Goal: Task Accomplishment & Management: Manage account settings

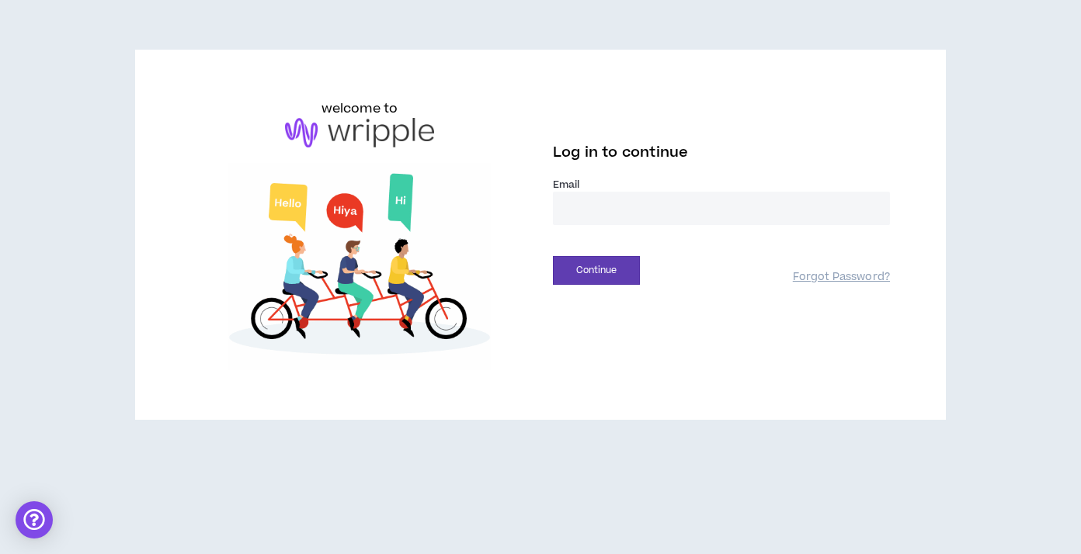
click at [573, 210] on input "email" at bounding box center [721, 208] width 337 height 33
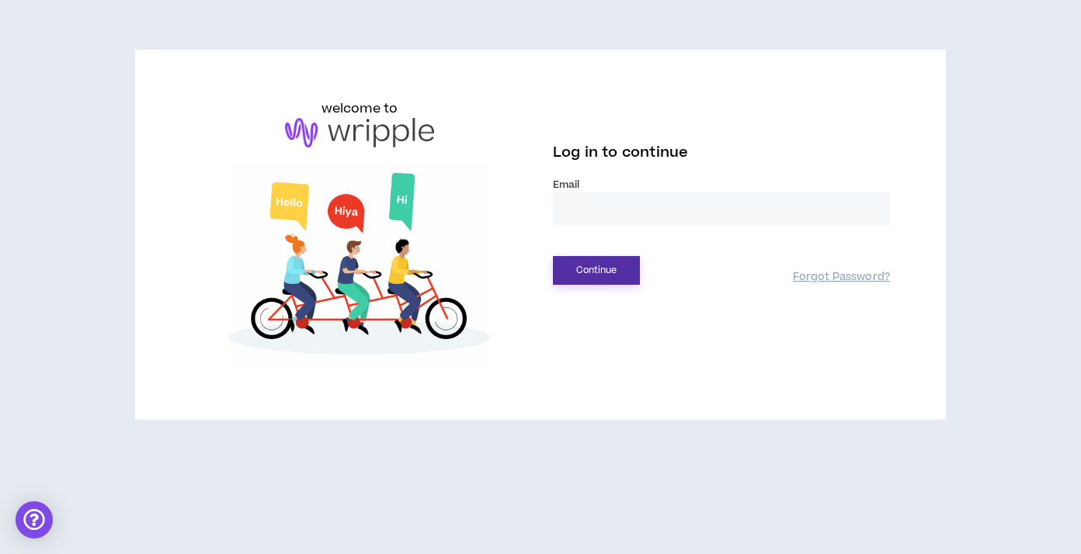
type input "**********"
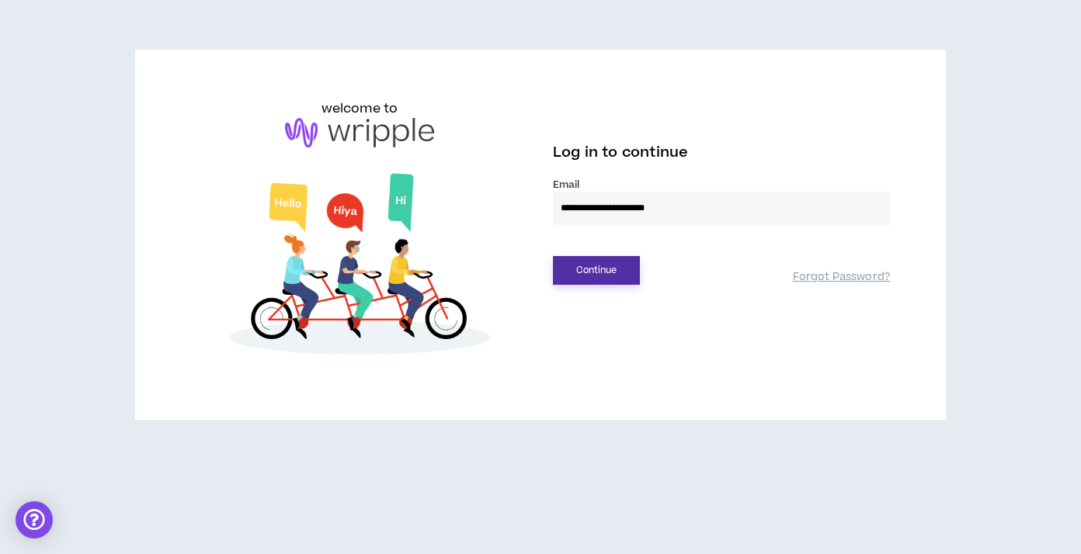
click at [617, 279] on button "Continue" at bounding box center [596, 270] width 87 height 29
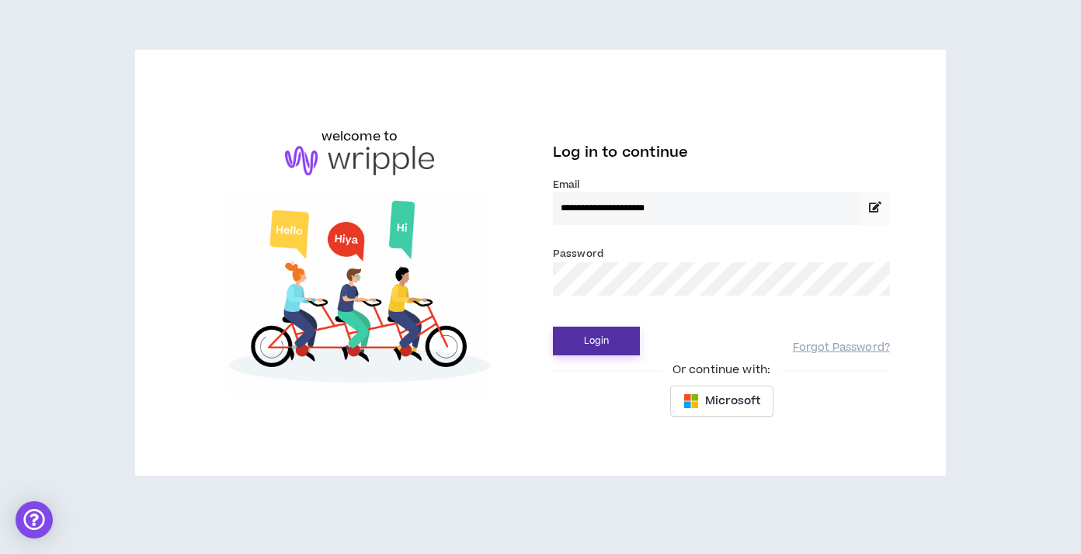
click at [589, 339] on button "Login" at bounding box center [596, 341] width 87 height 29
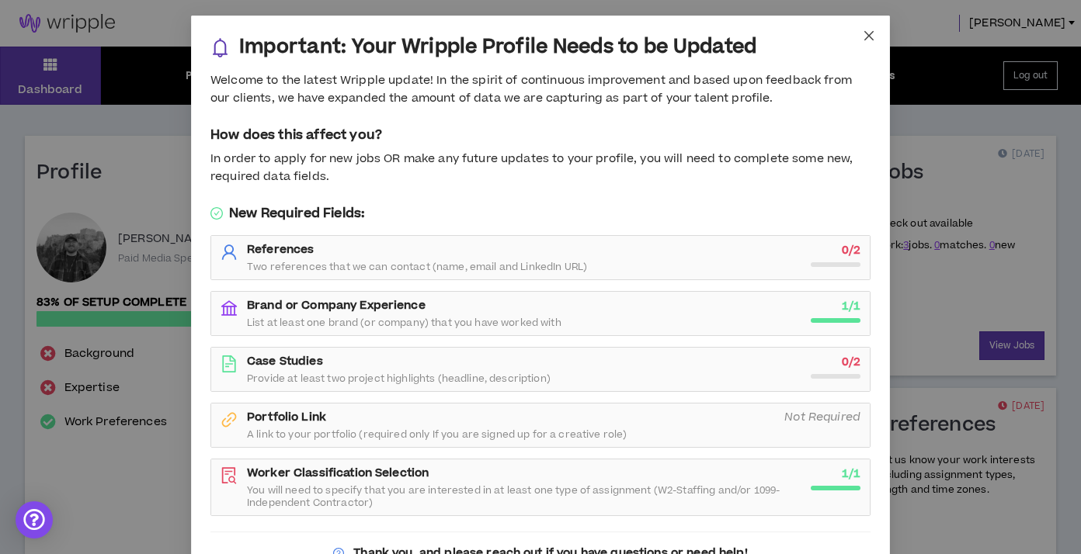
click at [873, 32] on icon "close" at bounding box center [869, 36] width 12 height 12
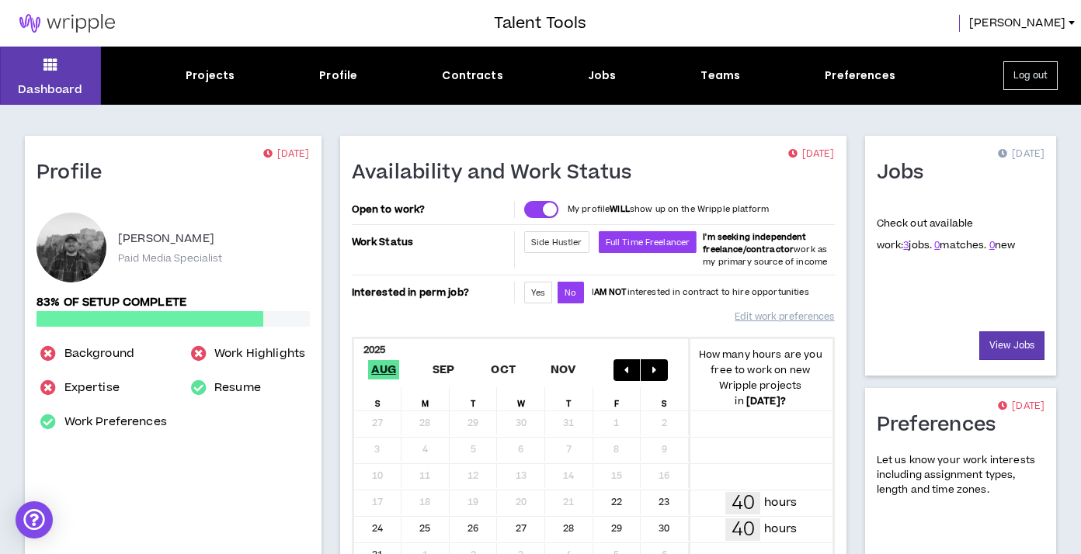
click at [903, 240] on span "3 jobs." at bounding box center [917, 245] width 29 height 14
click at [903, 246] on link "3" at bounding box center [905, 245] width 5 height 14
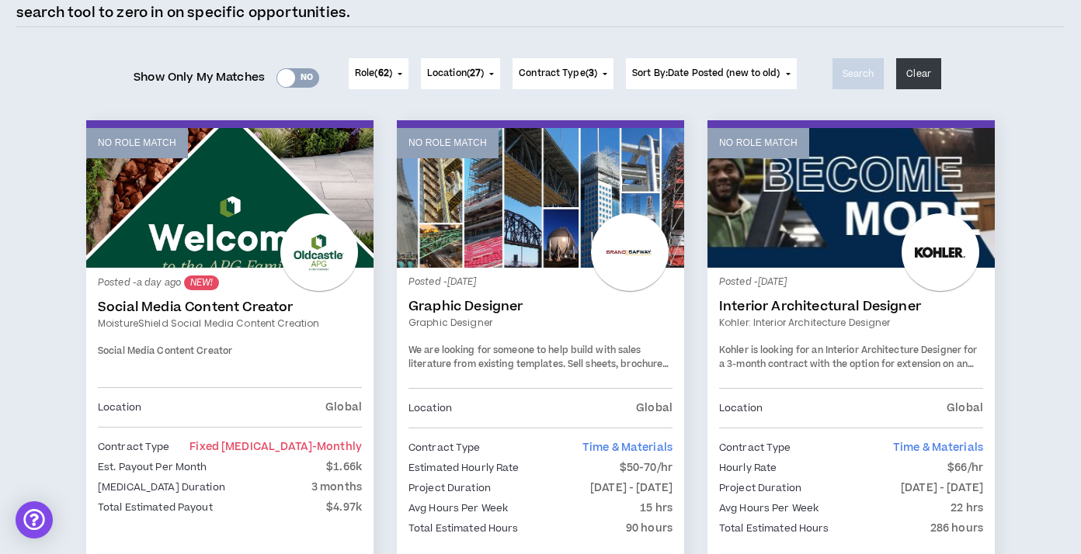
scroll to position [160, 0]
